Goal: Information Seeking & Learning: Find contact information

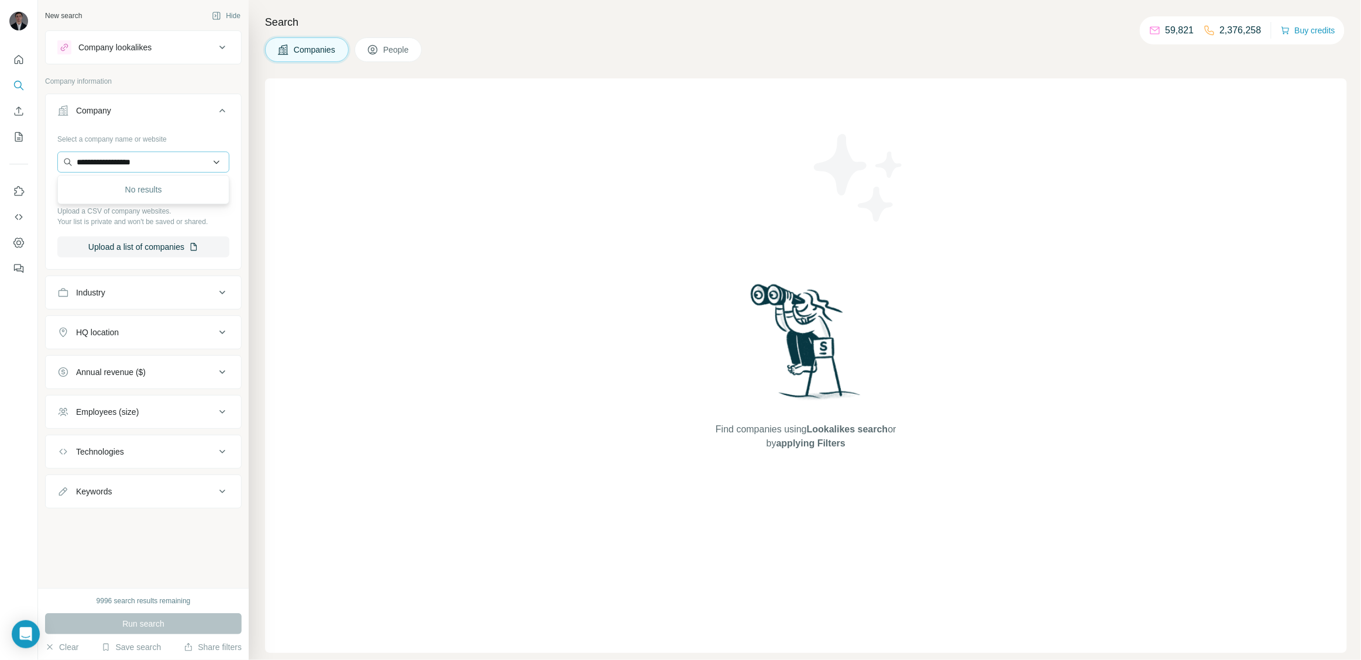
click at [208, 161] on input "**********" at bounding box center [143, 162] width 172 height 21
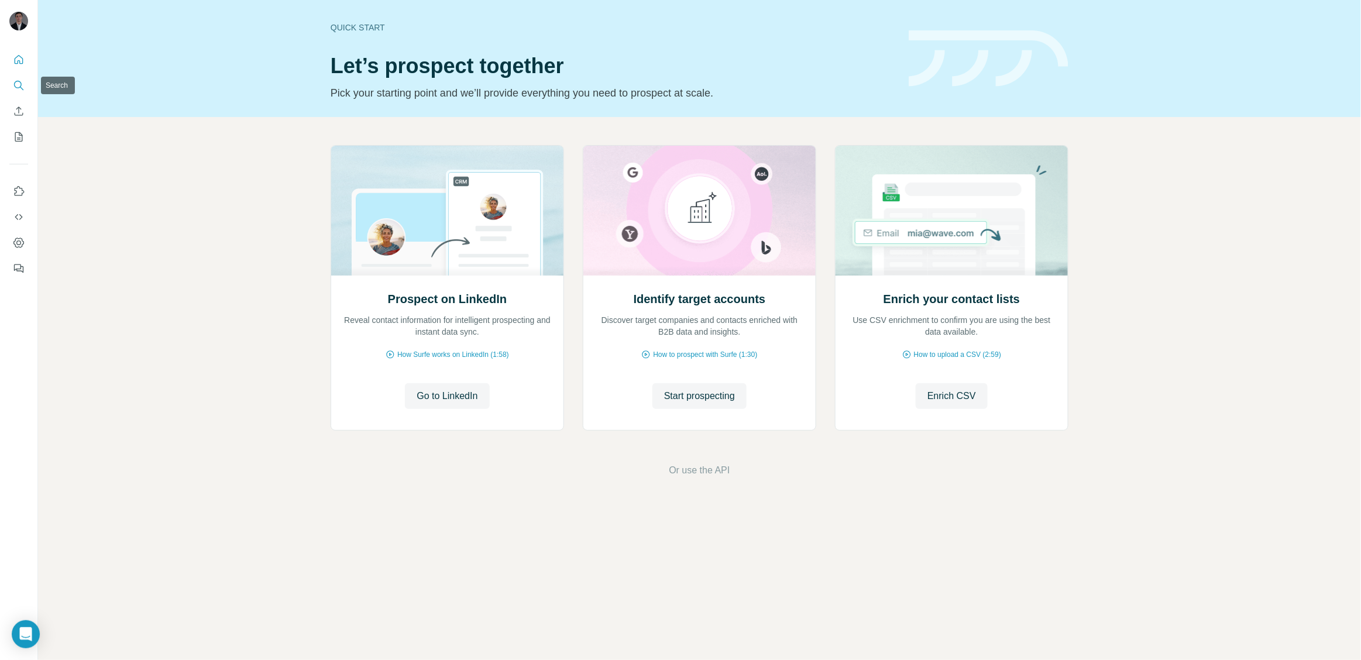
click at [17, 81] on icon "Search" at bounding box center [19, 86] width 12 height 12
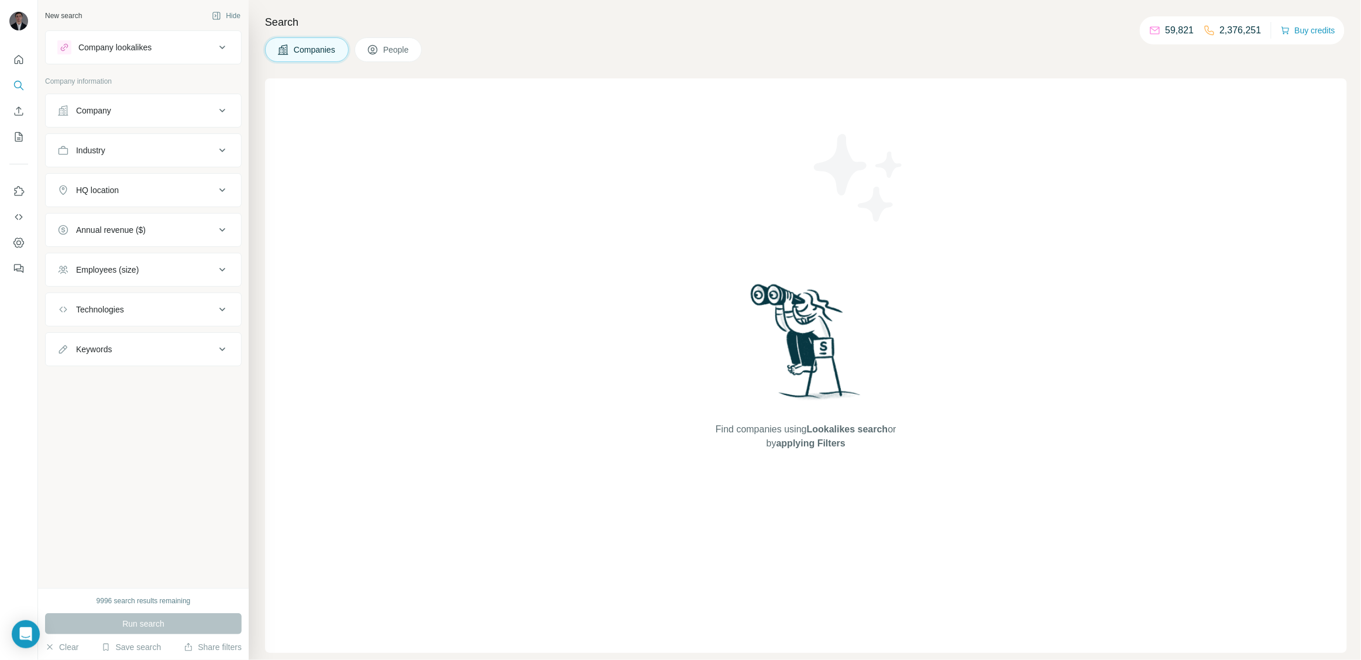
click at [156, 112] on div "Company" at bounding box center [136, 111] width 158 height 12
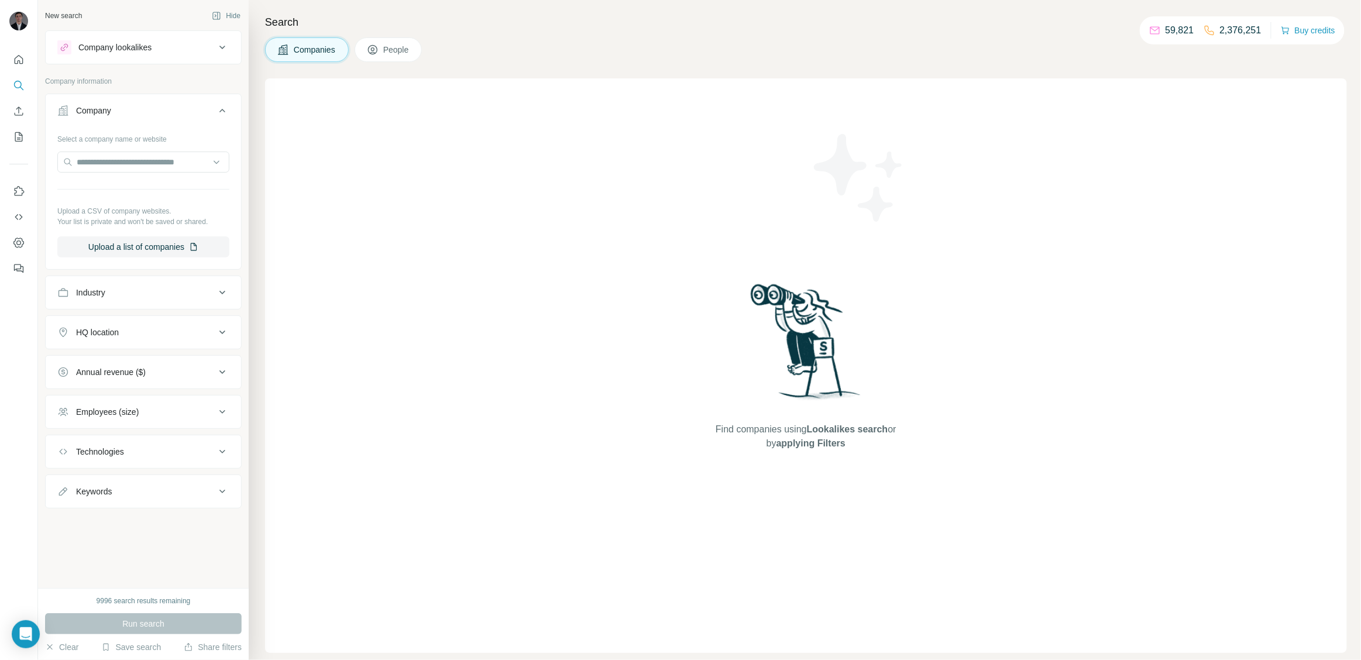
click at [129, 173] on div at bounding box center [143, 163] width 172 height 23
click at [129, 171] on input "text" at bounding box center [143, 162] width 172 height 21
paste input "**********"
type input "**********"
click at [134, 187] on div "Lumi'In [DOMAIN_NAME]" at bounding box center [143, 194] width 166 height 32
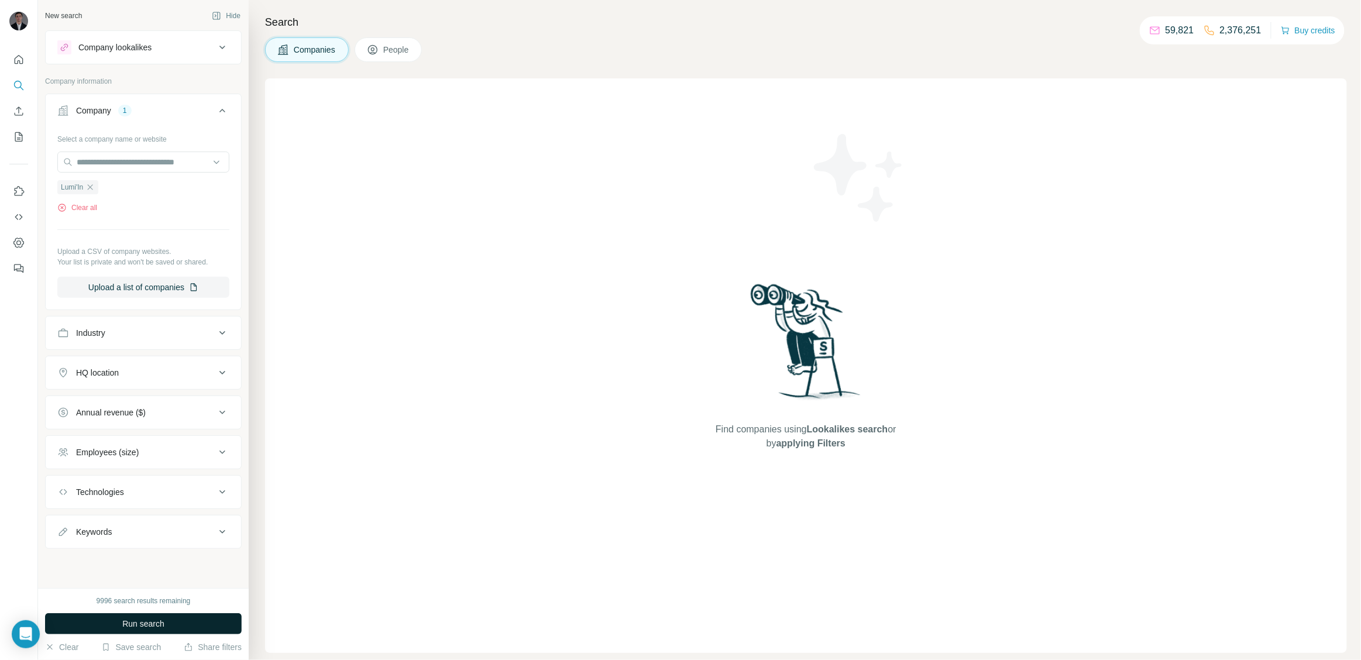
click at [184, 625] on button "Run search" at bounding box center [143, 623] width 197 height 21
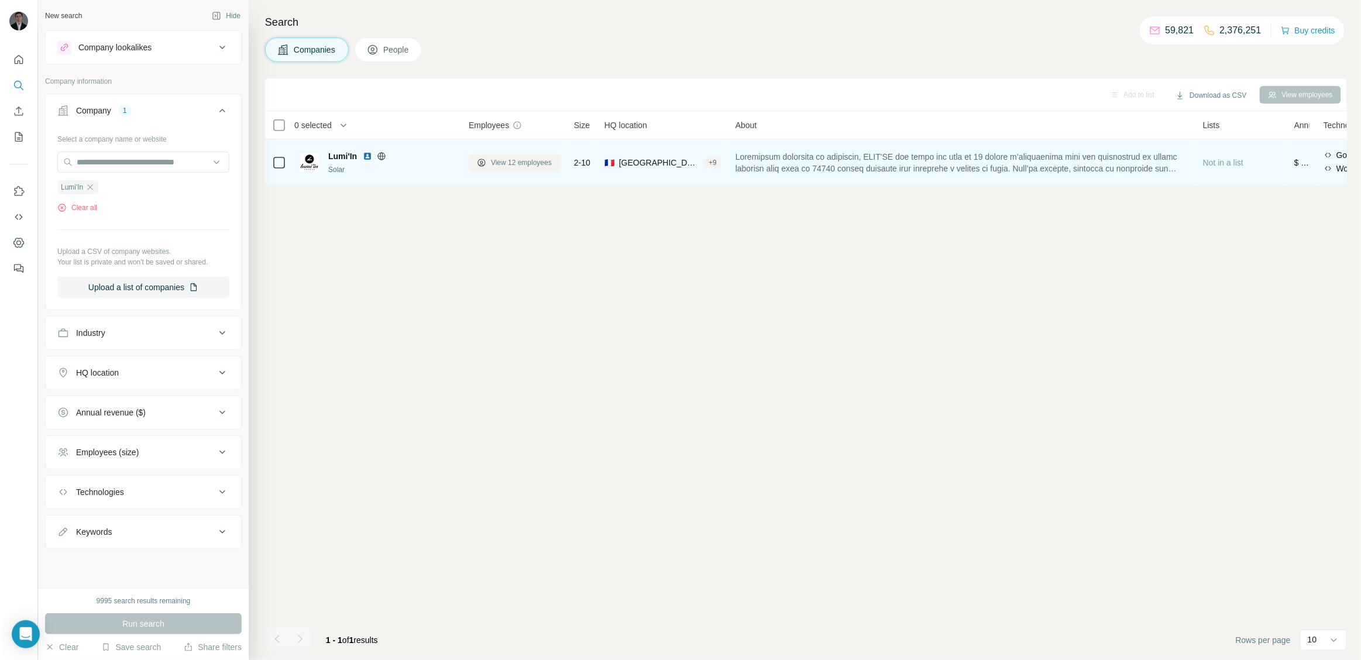
click at [527, 162] on span "View 12 employees" at bounding box center [521, 162] width 61 height 11
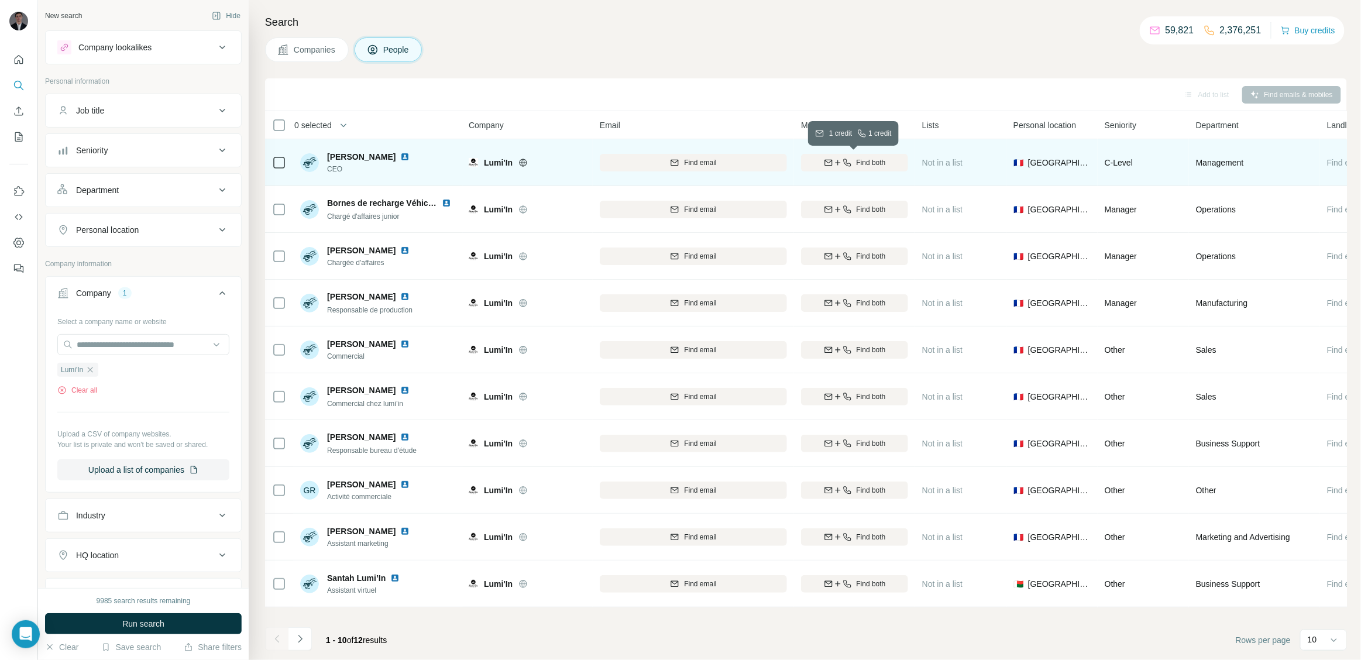
click at [875, 161] on span "Find both" at bounding box center [870, 162] width 29 height 11
click at [402, 156] on img at bounding box center [404, 156] width 9 height 9
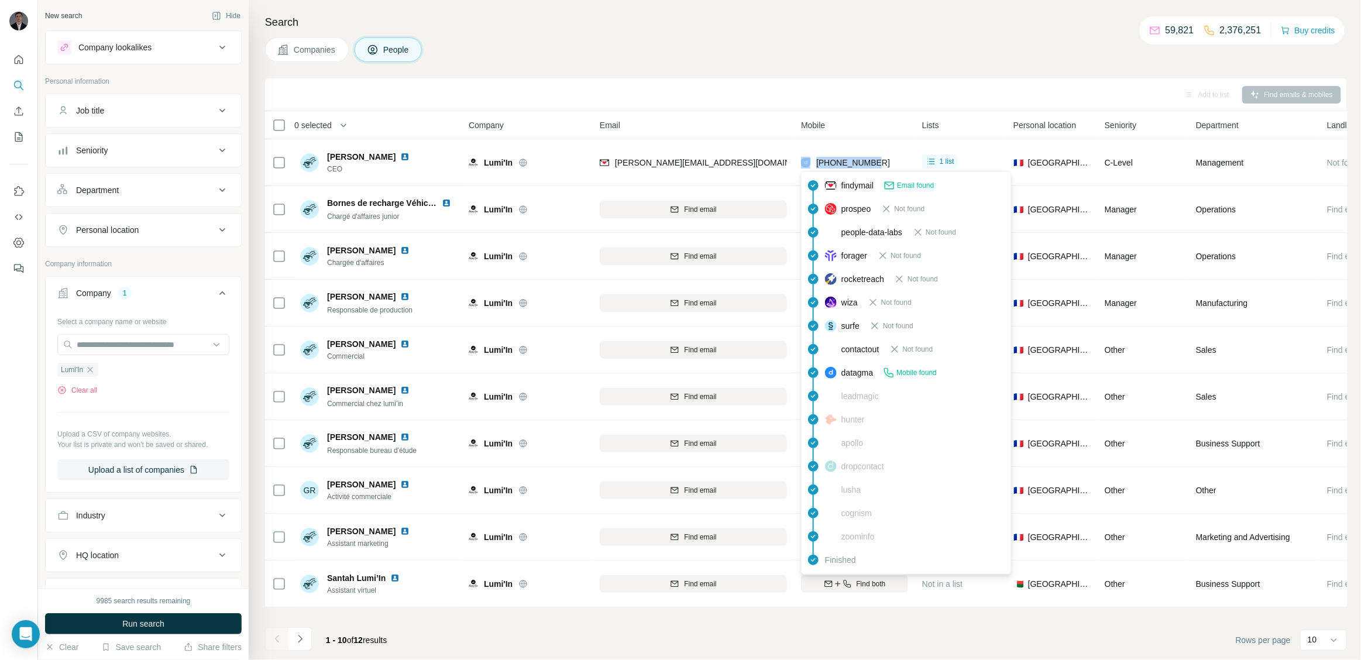
drag, startPoint x: 895, startPoint y: 160, endPoint x: 810, endPoint y: 160, distance: 84.8
click at [810, 160] on div "[PHONE_NUMBER]" at bounding box center [854, 162] width 107 height 32
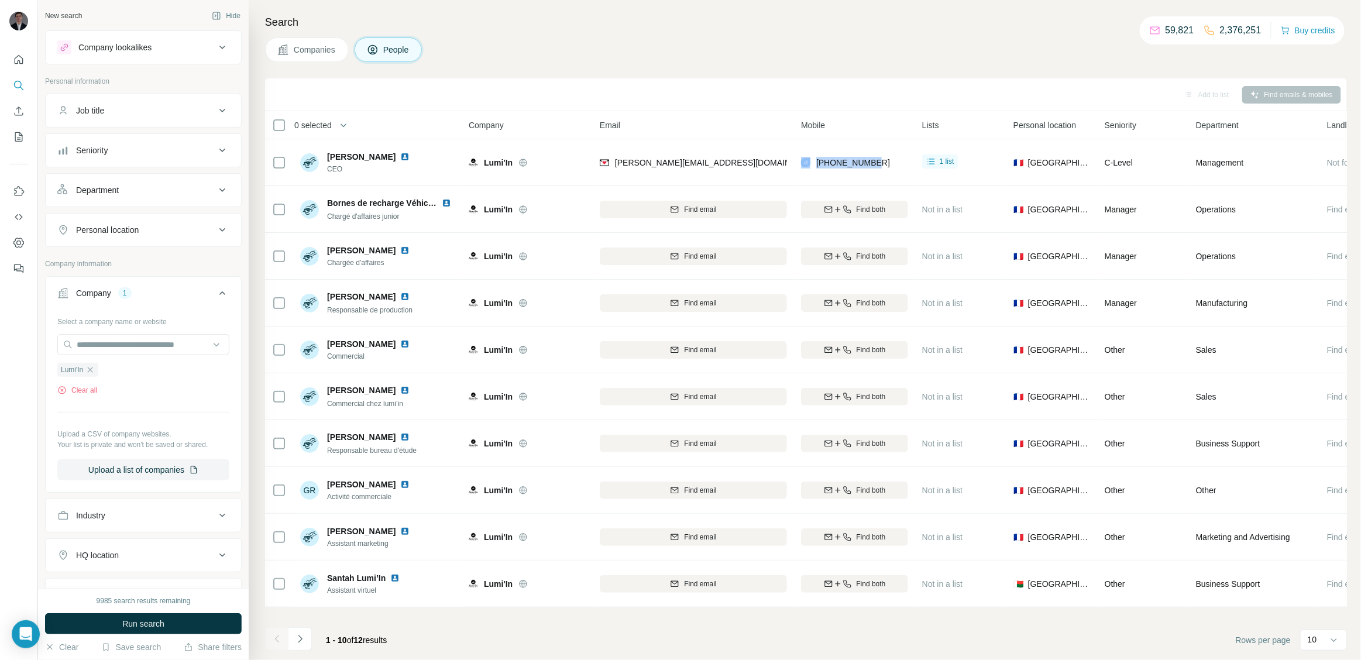
copy div "[PHONE_NUMBER]"
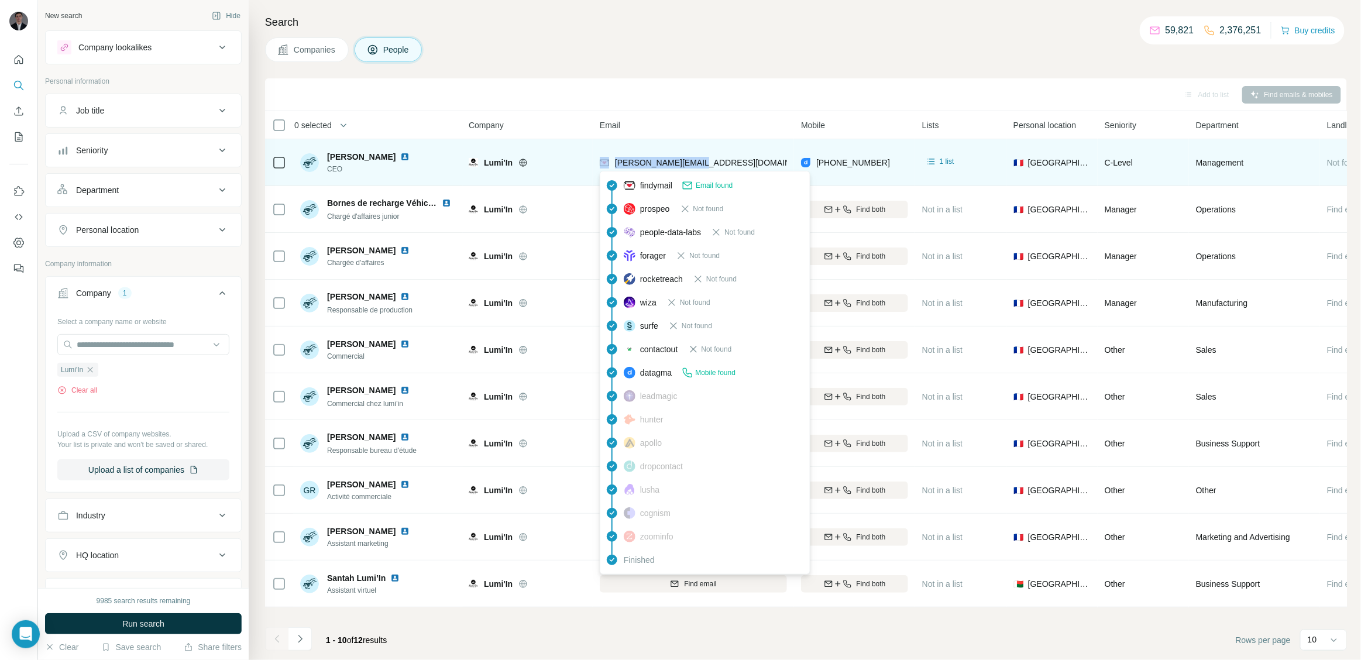
drag, startPoint x: 699, startPoint y: 156, endPoint x: 611, endPoint y: 161, distance: 87.9
click at [611, 161] on div "[PERSON_NAME][EMAIL_ADDRESS][DOMAIN_NAME]" at bounding box center [693, 162] width 187 height 32
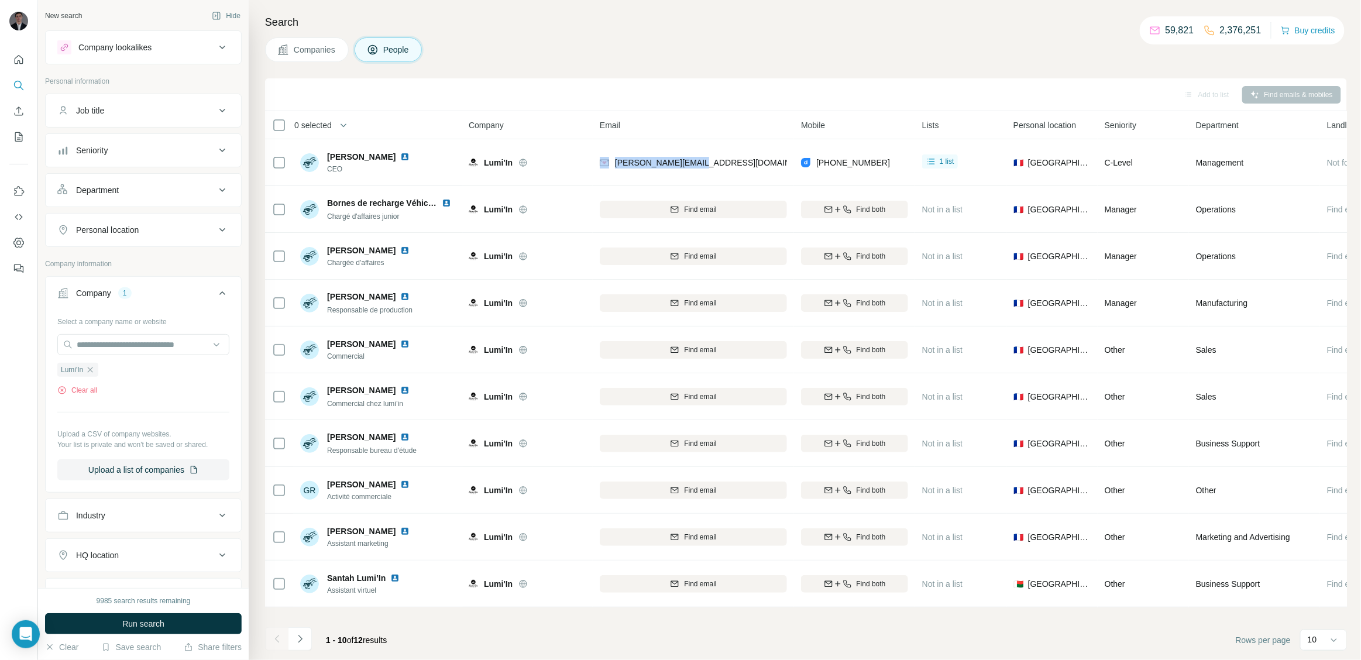
copy div "[PERSON_NAME][EMAIL_ADDRESS][DOMAIN_NAME]"
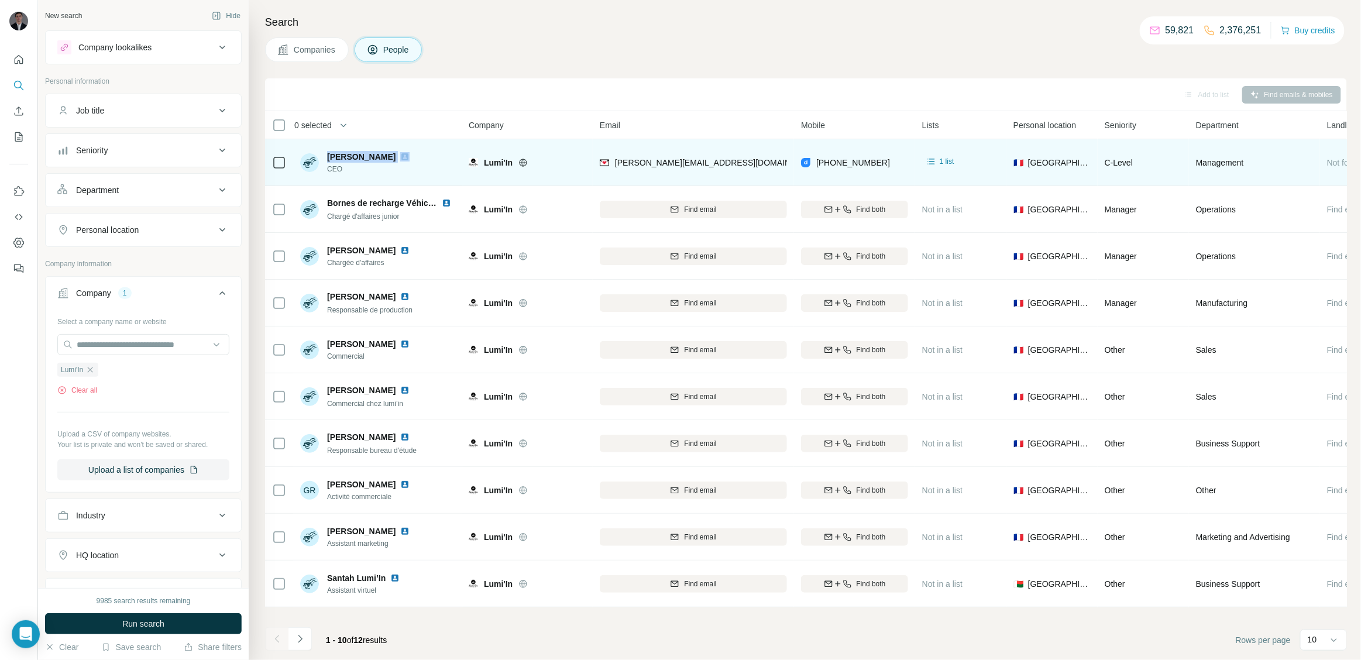
drag, startPoint x: 328, startPoint y: 157, endPoint x: 399, endPoint y: 154, distance: 71.4
click at [399, 154] on div "[PERSON_NAME]" at bounding box center [370, 157] width 87 height 12
copy span "[PERSON_NAME]"
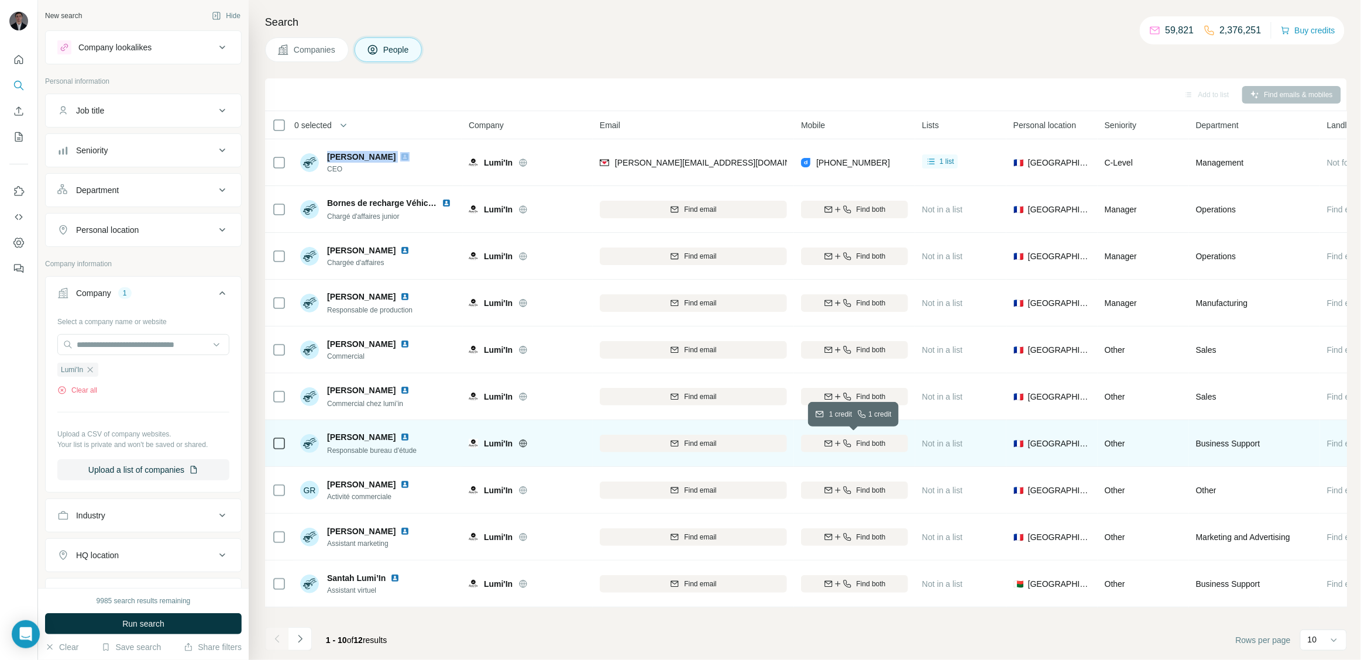
click at [877, 438] on span "Find both" at bounding box center [870, 443] width 29 height 11
click at [400, 439] on img at bounding box center [404, 436] width 9 height 9
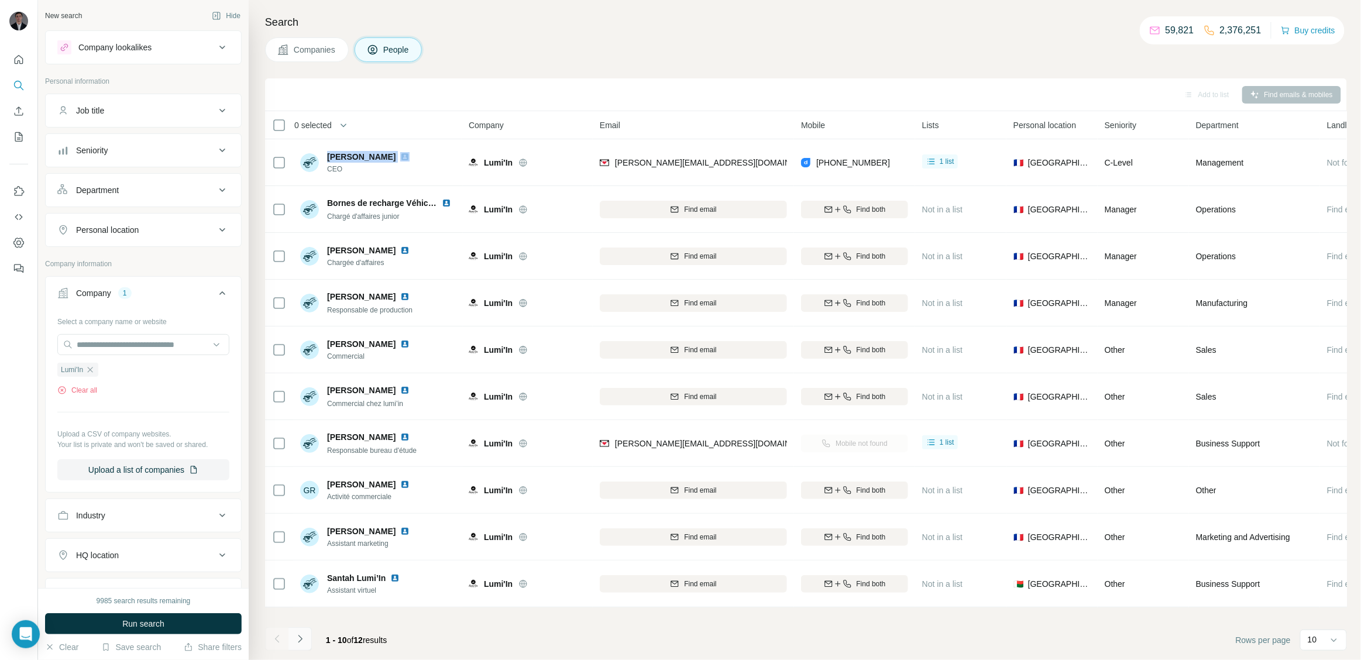
click at [305, 632] on button "Navigate to next page" at bounding box center [299, 638] width 23 height 23
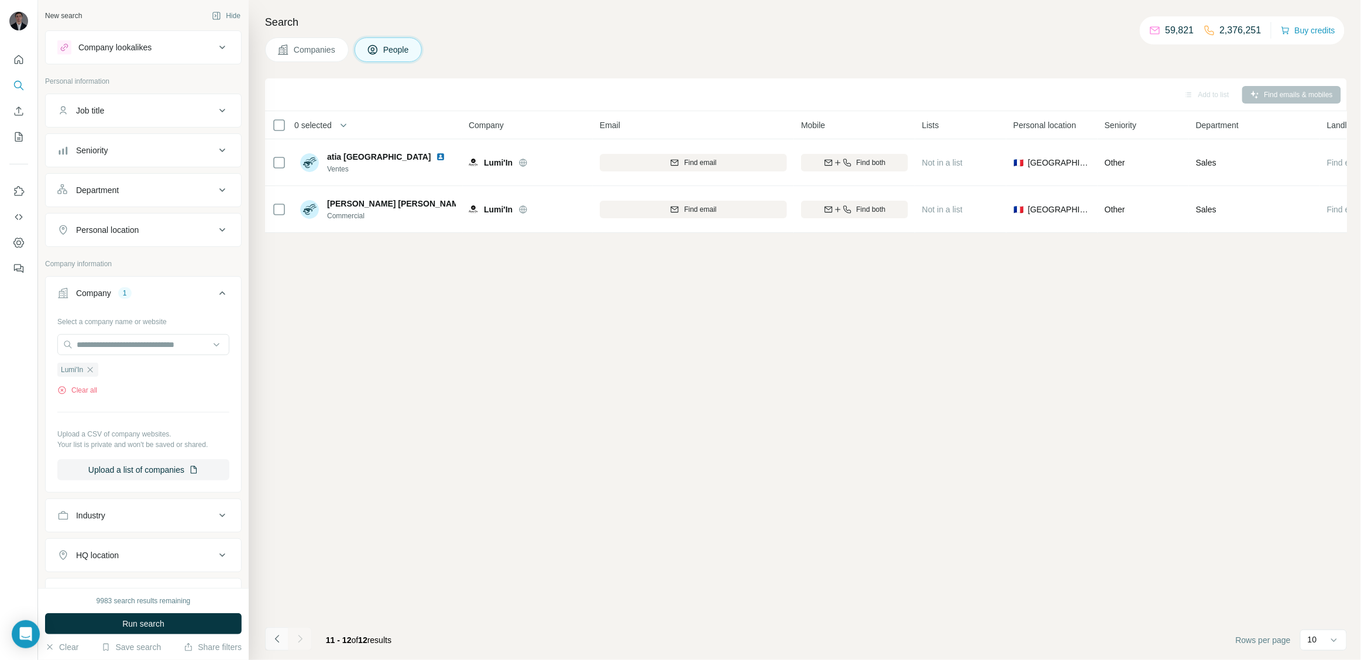
click at [269, 634] on button "Navigate to previous page" at bounding box center [276, 638] width 23 height 23
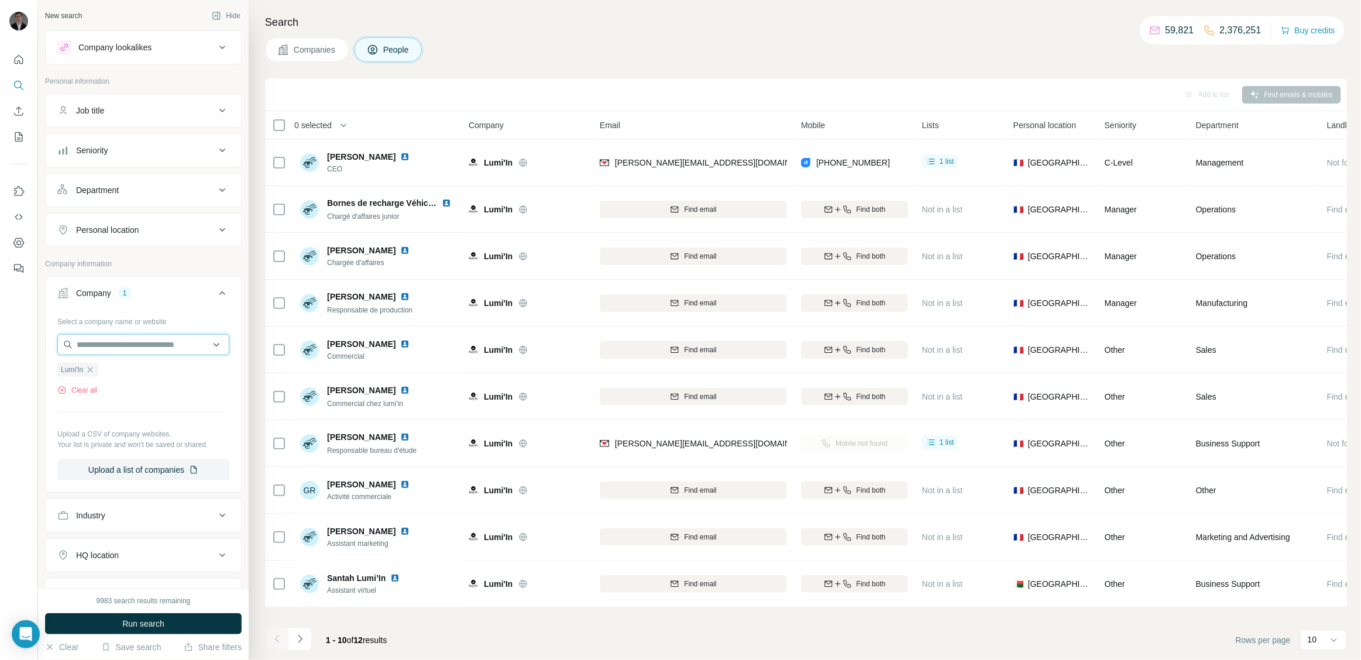
click at [140, 343] on input "text" at bounding box center [143, 344] width 172 height 21
click at [67, 395] on button "Clear all" at bounding box center [77, 390] width 40 height 11
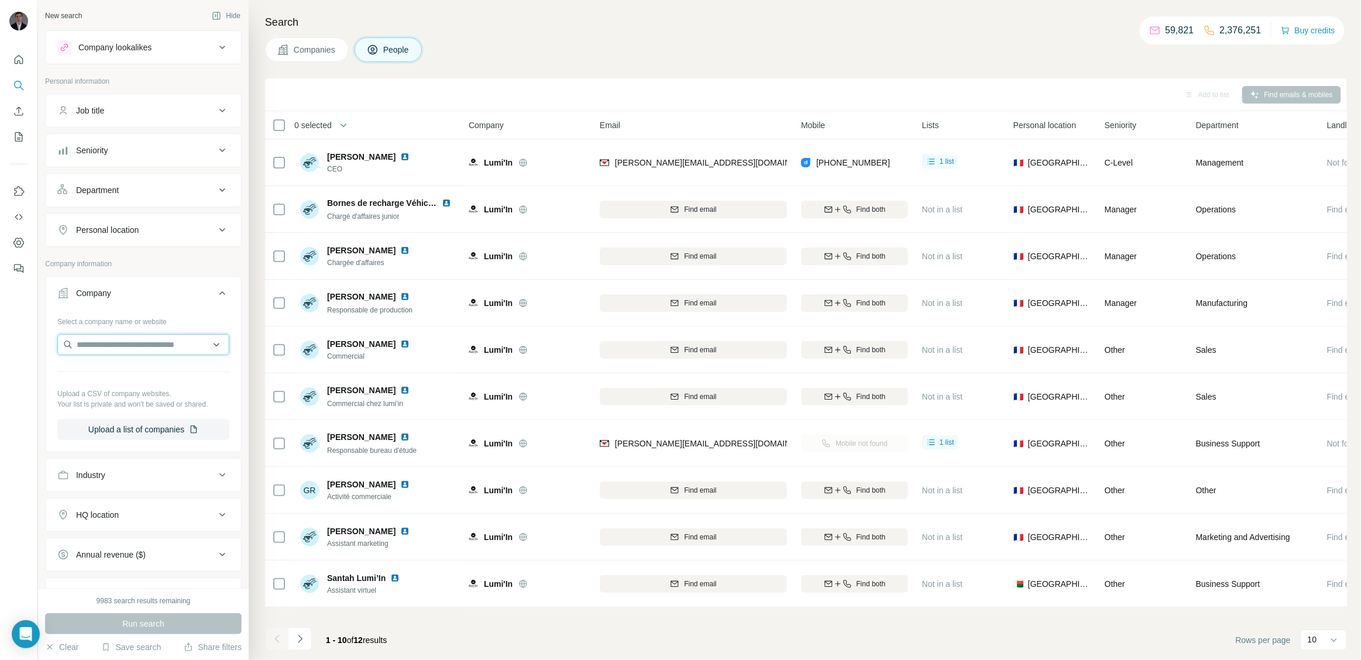
click at [110, 342] on input "text" at bounding box center [143, 344] width 172 height 21
paste input "**********"
type input "**********"
click at [128, 371] on div "Evoliz [DOMAIN_NAME]" at bounding box center [143, 378] width 166 height 32
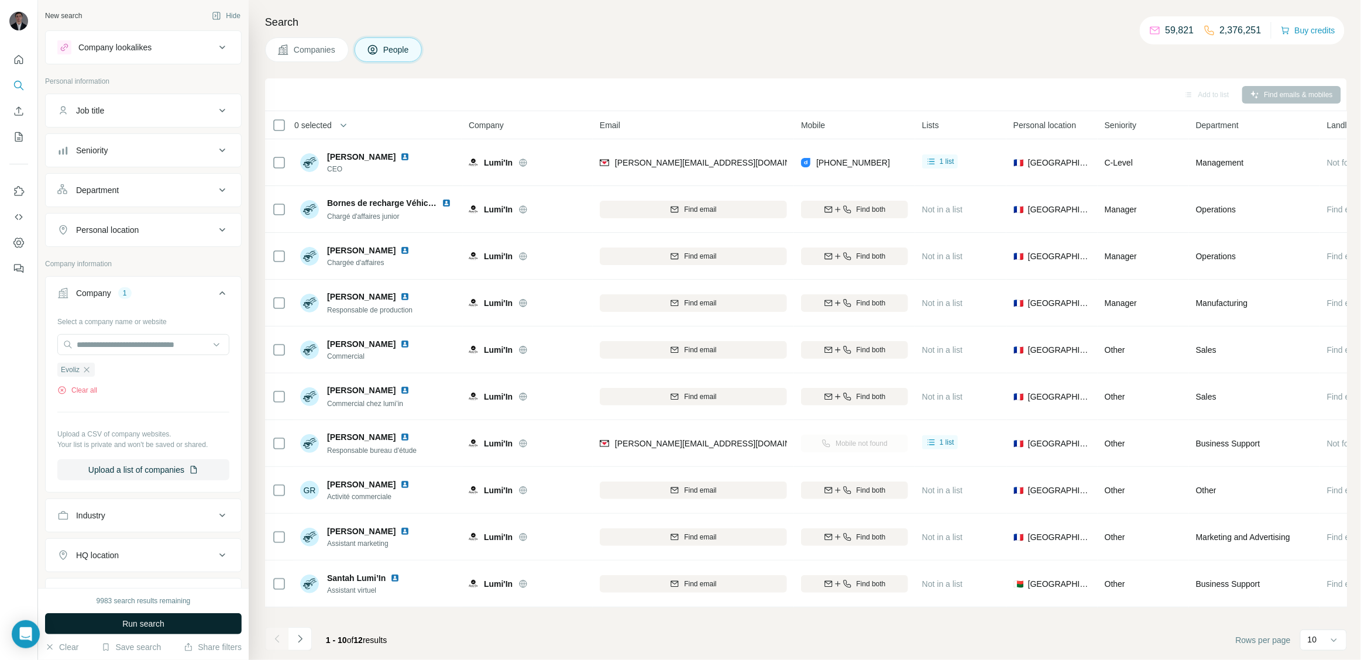
click at [180, 622] on button "Run search" at bounding box center [143, 623] width 197 height 21
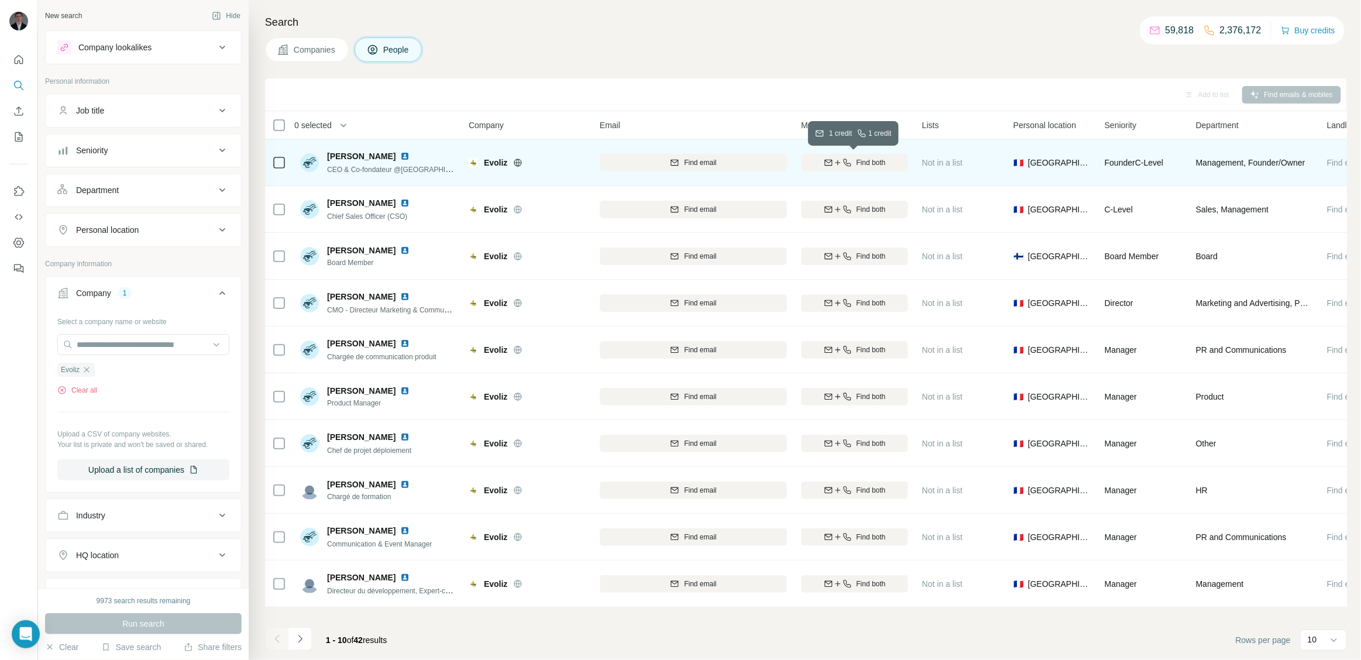
click at [848, 161] on icon "button" at bounding box center [846, 162] width 9 height 9
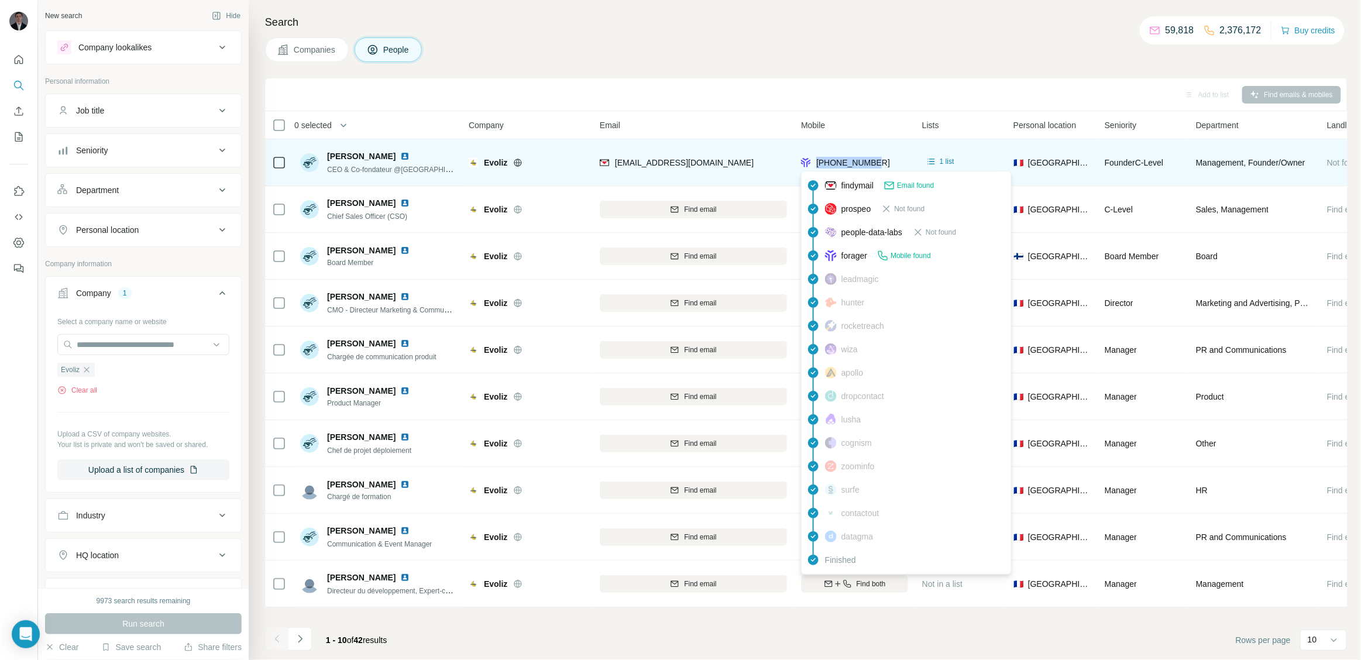
drag, startPoint x: 878, startPoint y: 157, endPoint x: 817, endPoint y: 159, distance: 60.3
click at [817, 159] on div "[PHONE_NUMBER]" at bounding box center [854, 162] width 107 height 32
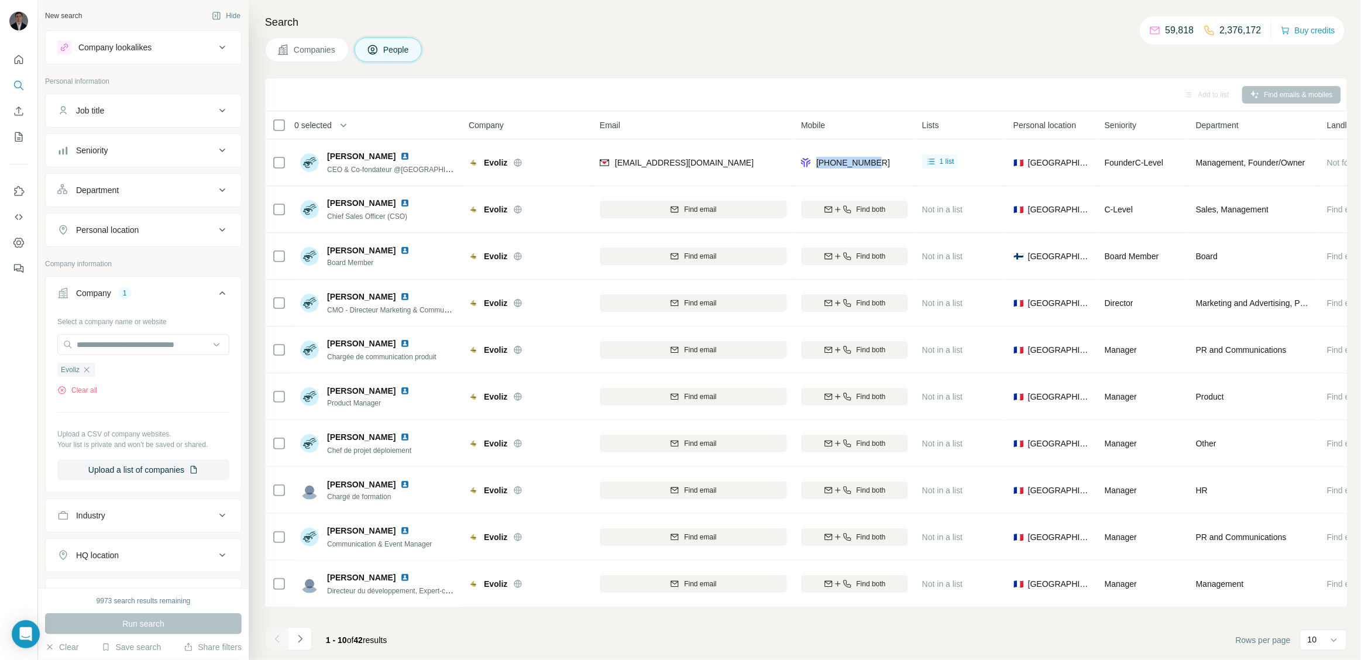
copy span "[PHONE_NUMBER]"
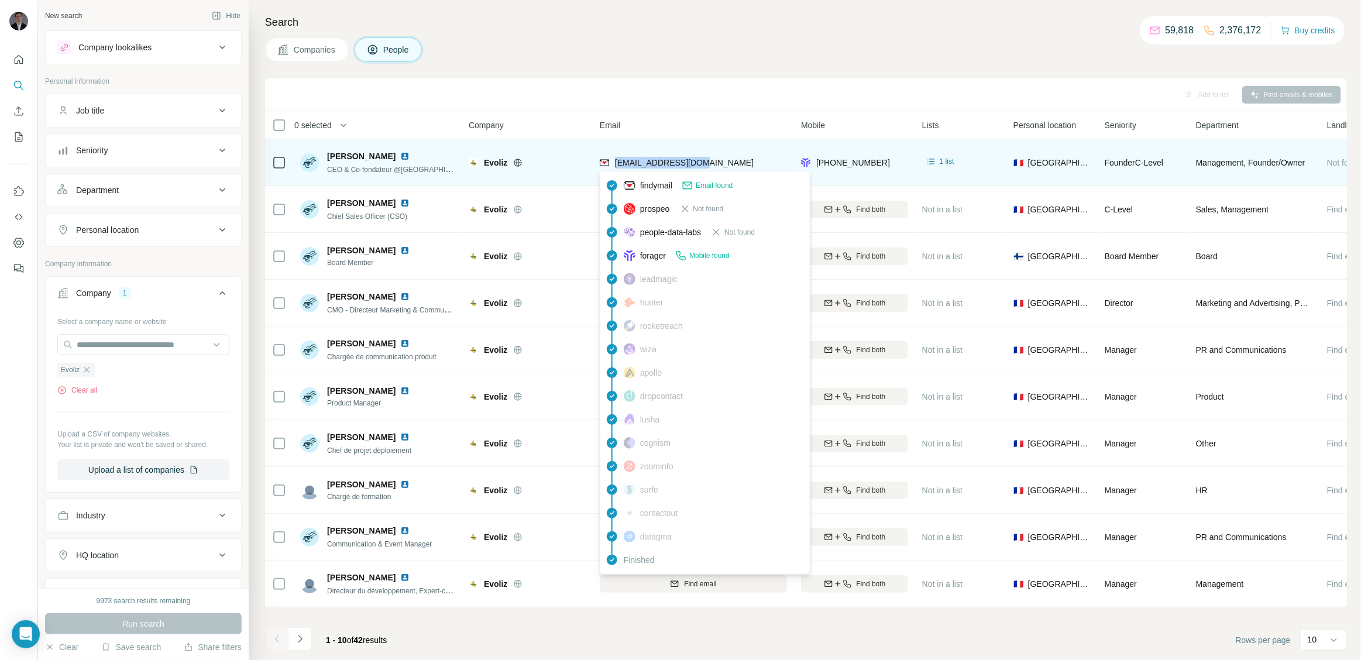
drag, startPoint x: 721, startPoint y: 161, endPoint x: 615, endPoint y: 164, distance: 106.5
click at [615, 164] on div "[EMAIL_ADDRESS][DOMAIN_NAME]" at bounding box center [693, 162] width 187 height 32
copy span "[EMAIL_ADDRESS][DOMAIN_NAME]"
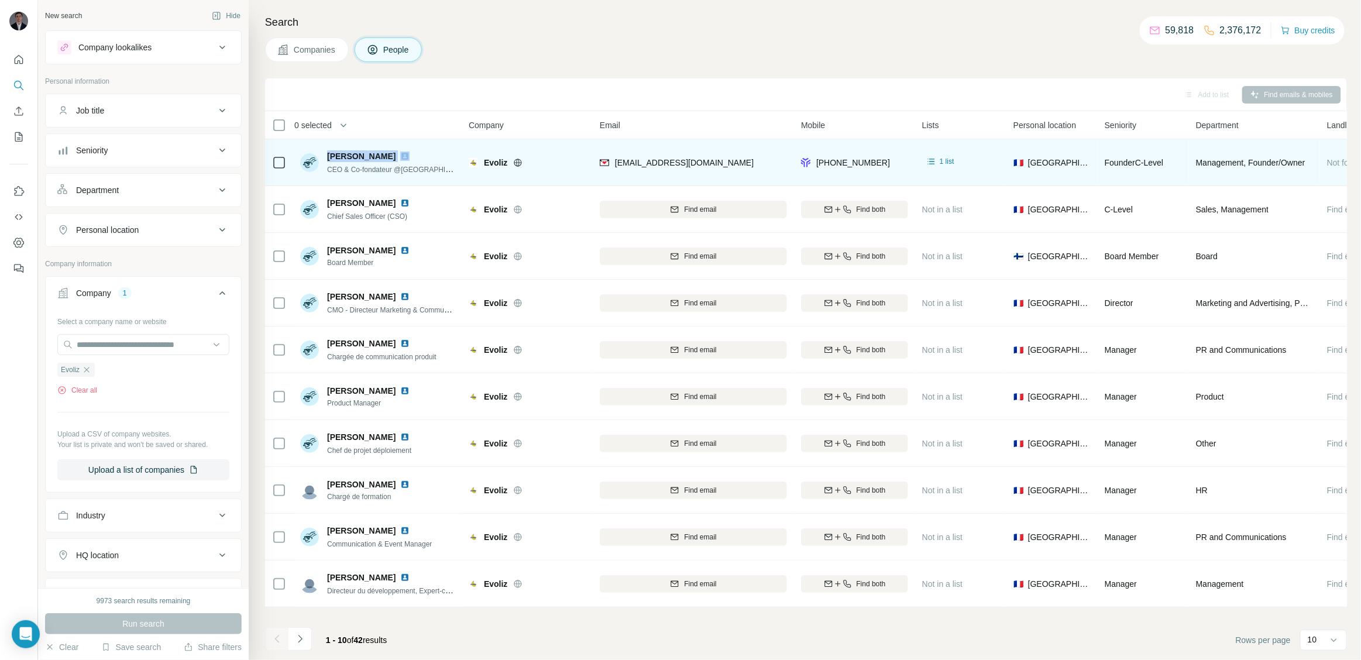
drag, startPoint x: 324, startPoint y: 153, endPoint x: 407, endPoint y: 161, distance: 84.0
click at [407, 161] on div "[PERSON_NAME] CEO & Co-fondateur @[GEOGRAPHIC_DATA]" at bounding box center [378, 162] width 156 height 25
copy span "[PERSON_NAME]"
click at [336, 155] on span "[PERSON_NAME]" at bounding box center [361, 156] width 68 height 12
drag, startPoint x: 329, startPoint y: 156, endPoint x: 388, endPoint y: 157, distance: 58.5
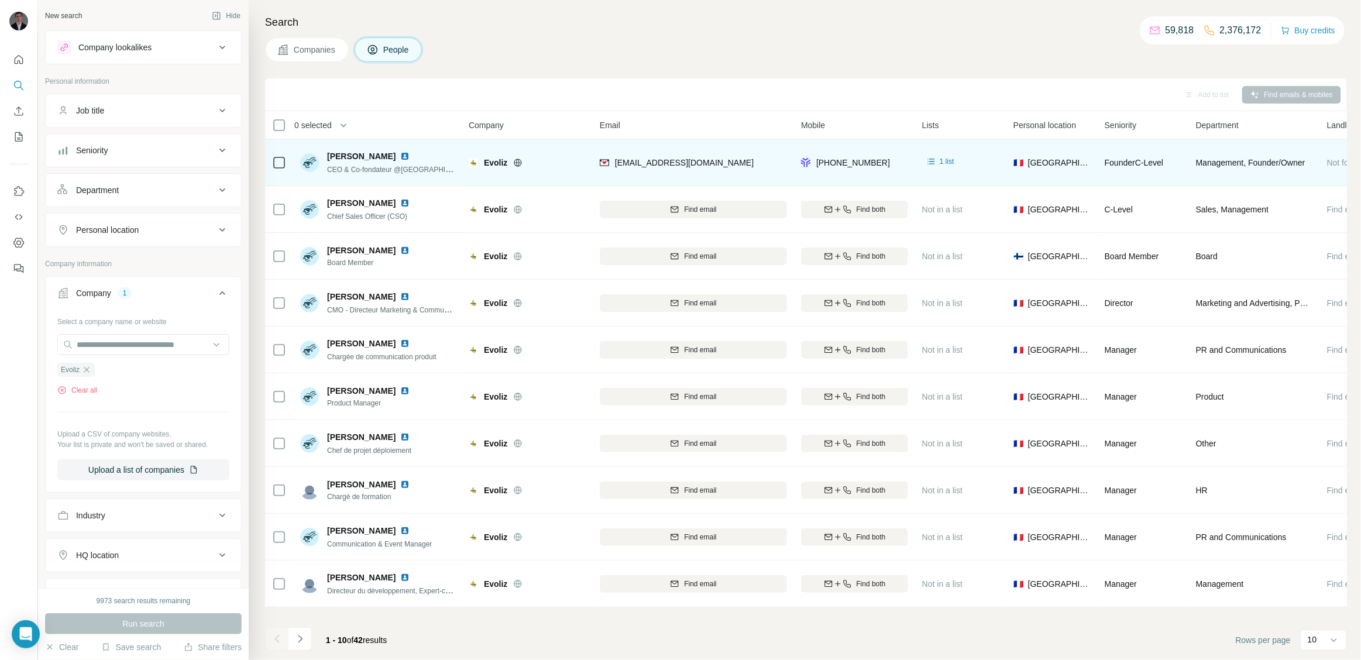
click at [394, 157] on div "[PERSON_NAME]" at bounding box center [391, 156] width 129 height 12
drag, startPoint x: 346, startPoint y: 157, endPoint x: 394, endPoint y: 157, distance: 48.6
click at [394, 157] on div "[PERSON_NAME] CEO & Co-fondateur @[GEOGRAPHIC_DATA]" at bounding box center [378, 162] width 156 height 25
copy div "[PERSON_NAME]"
